Goal: Find specific fact: Find specific fact

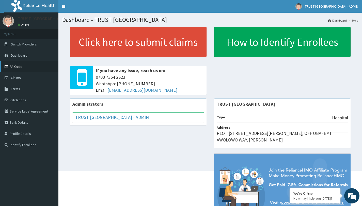
click at [18, 69] on link "PA Code" at bounding box center [29, 66] width 58 height 11
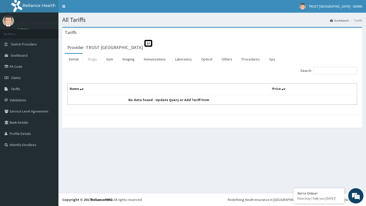
click at [94, 58] on link "Drugs" at bounding box center [92, 59] width 17 height 11
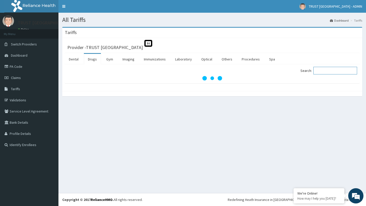
click at [328, 72] on input "Search:" at bounding box center [335, 71] width 44 height 8
paste input "[MEDICAL_DATA]"
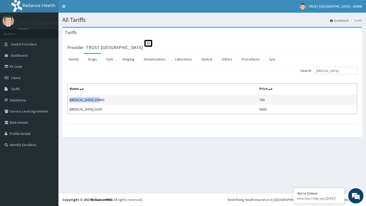
drag, startPoint x: 105, startPoint y: 101, endPoint x: 69, endPoint y: 99, distance: 36.2
click at [69, 99] on td "[MEDICAL_DATA] 250MG" at bounding box center [163, 100] width 190 height 10
copy td "[MEDICAL_DATA] 250MG"
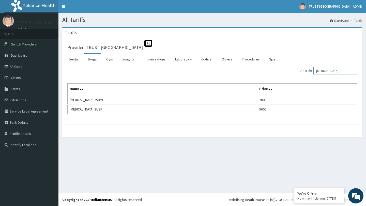
drag, startPoint x: 345, startPoint y: 72, endPoint x: 318, endPoint y: 72, distance: 27.0
click at [318, 72] on input "[MEDICAL_DATA]" at bounding box center [335, 71] width 44 height 8
paste input "RTEMETHER"
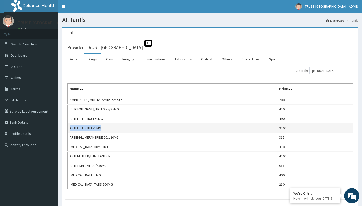
drag, startPoint x: 107, startPoint y: 127, endPoint x: 69, endPoint y: 127, distance: 38.4
click at [69, 127] on td "ARTEETHER INJ 75MG" at bounding box center [173, 128] width 210 height 9
copy td "ARTEETHER INJ 75MG"
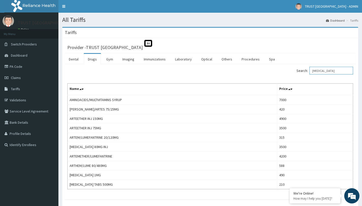
drag, startPoint x: 340, startPoint y: 72, endPoint x: 314, endPoint y: 71, distance: 25.4
click at [314, 71] on input "[MEDICAL_DATA]" at bounding box center [332, 71] width 44 height 8
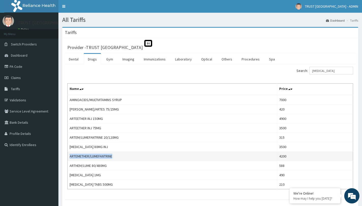
drag, startPoint x: 120, startPoint y: 157, endPoint x: 70, endPoint y: 157, distance: 50.1
click at [70, 157] on td "ARTEMETHER/LUMEFANTRINE" at bounding box center [173, 156] width 210 height 9
copy td "ARTEMETHER/LUMEFANTRINE"
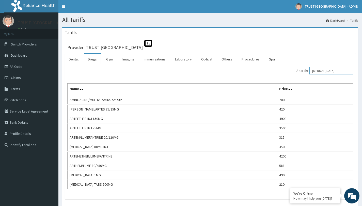
drag, startPoint x: 335, startPoint y: 72, endPoint x: 313, endPoint y: 72, distance: 21.6
click at [313, 72] on label "Search: [MEDICAL_DATA]" at bounding box center [325, 71] width 57 height 8
paste input "[MEDICAL_DATA]"
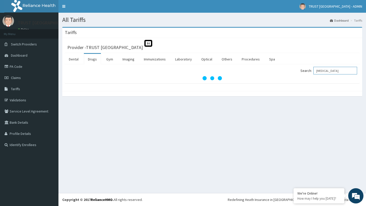
type input "[MEDICAL_DATA]"
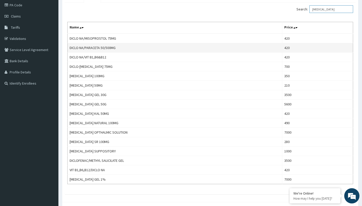
scroll to position [76, 0]
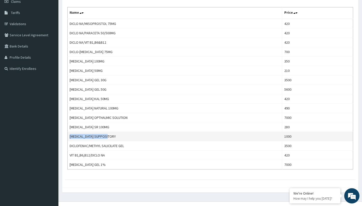
copy td "[MEDICAL_DATA] SUPPOSITORY"
drag, startPoint x: 116, startPoint y: 138, endPoint x: 69, endPoint y: 133, distance: 46.7
click at [69, 133] on td "[MEDICAL_DATA] SUPPOSITORY" at bounding box center [175, 136] width 215 height 9
